Goal: Information Seeking & Learning: Learn about a topic

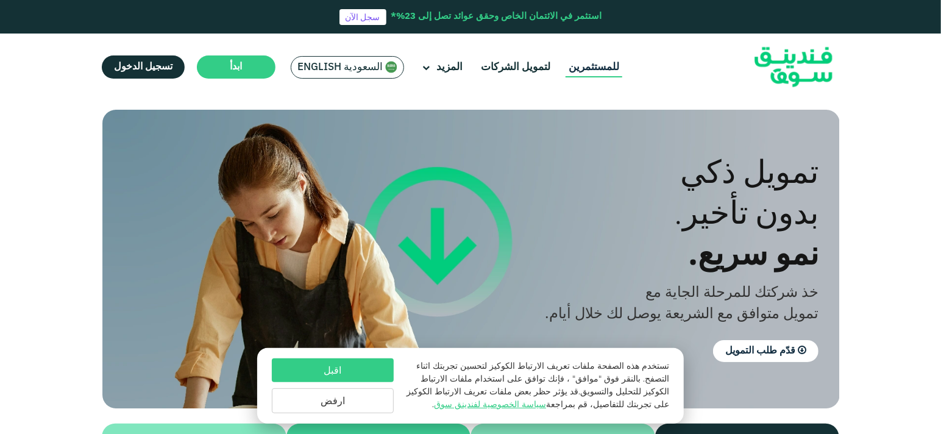
click at [595, 66] on link "للمستثمرين" at bounding box center [593, 67] width 57 height 20
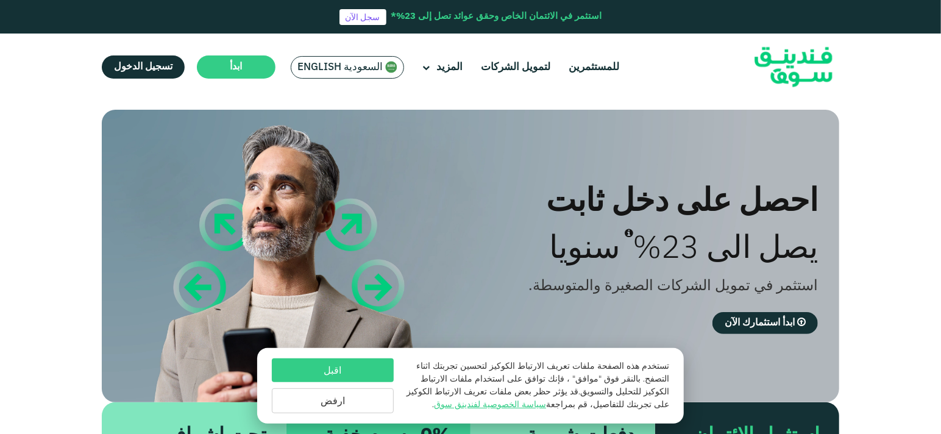
click at [326, 375] on button "اقبل" at bounding box center [333, 370] width 122 height 24
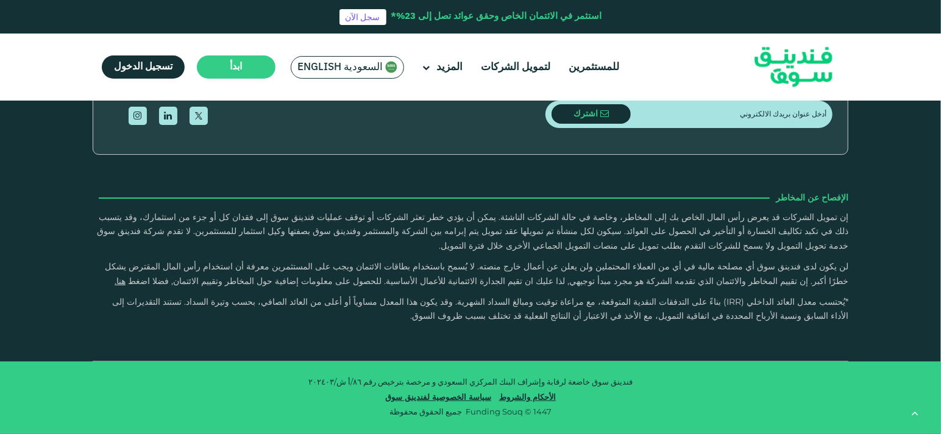
scroll to position [2255, 0]
type tc-range-slider "1"
drag, startPoint x: 444, startPoint y: 307, endPoint x: 567, endPoint y: 309, distance: 122.5
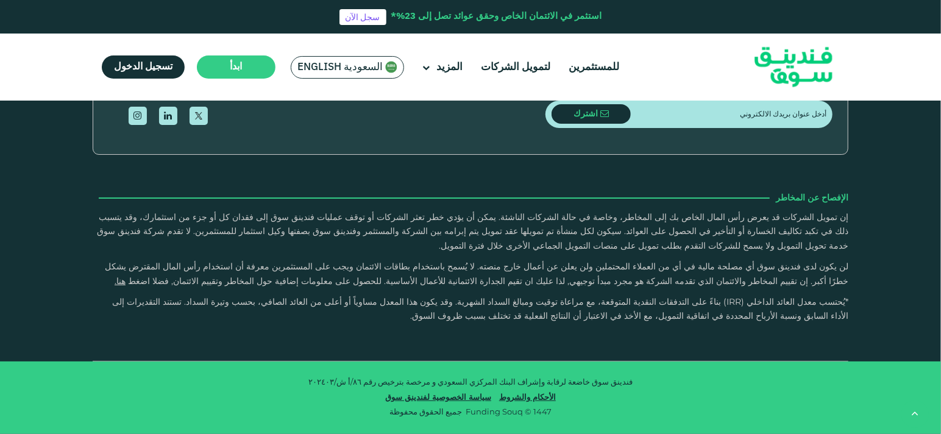
radio input "true"
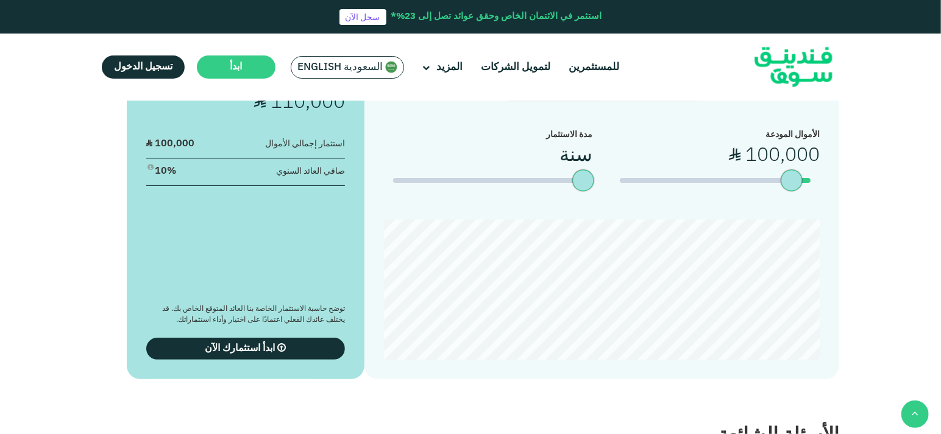
scroll to position [975, 0]
